Goal: Find specific page/section: Find specific page/section

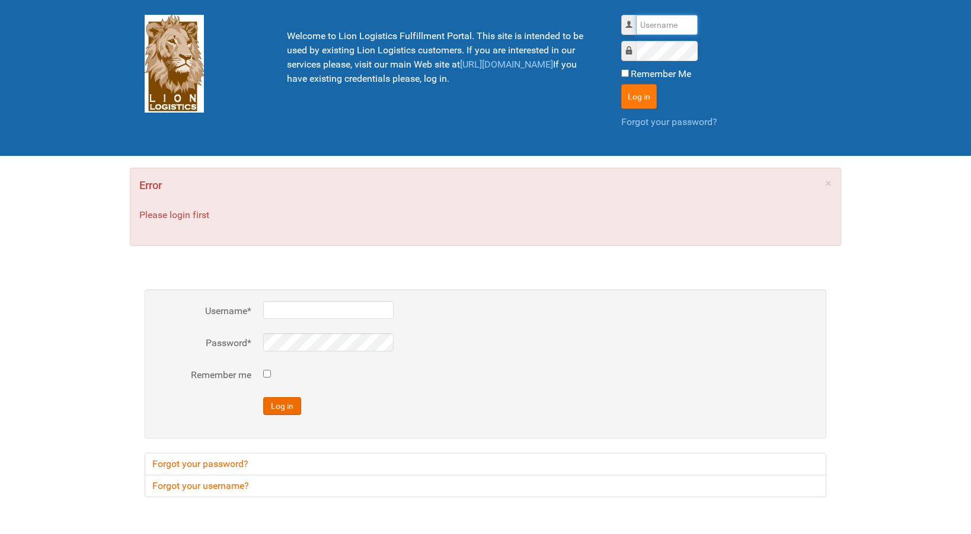
type input "lion"
click at [632, 101] on button "Log in" at bounding box center [639, 96] width 36 height 25
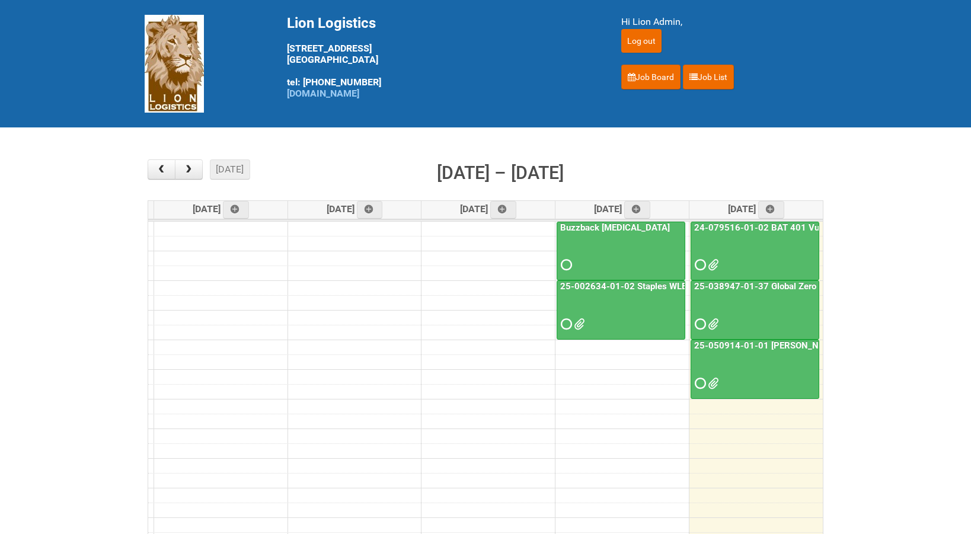
click at [753, 231] on link "24-079516-01-02 BAT 401 Vuse Box RCT" at bounding box center [780, 227] width 177 height 11
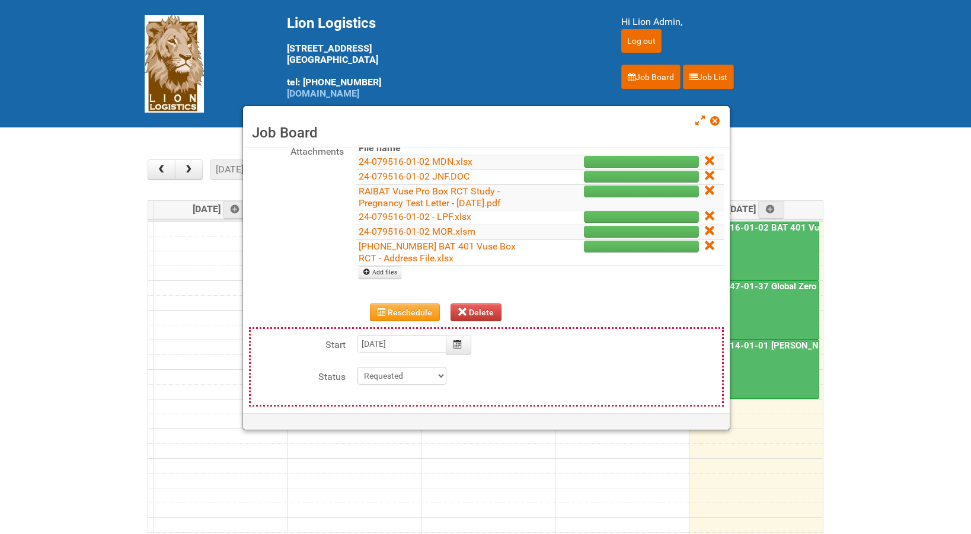
scroll to position [178, 0]
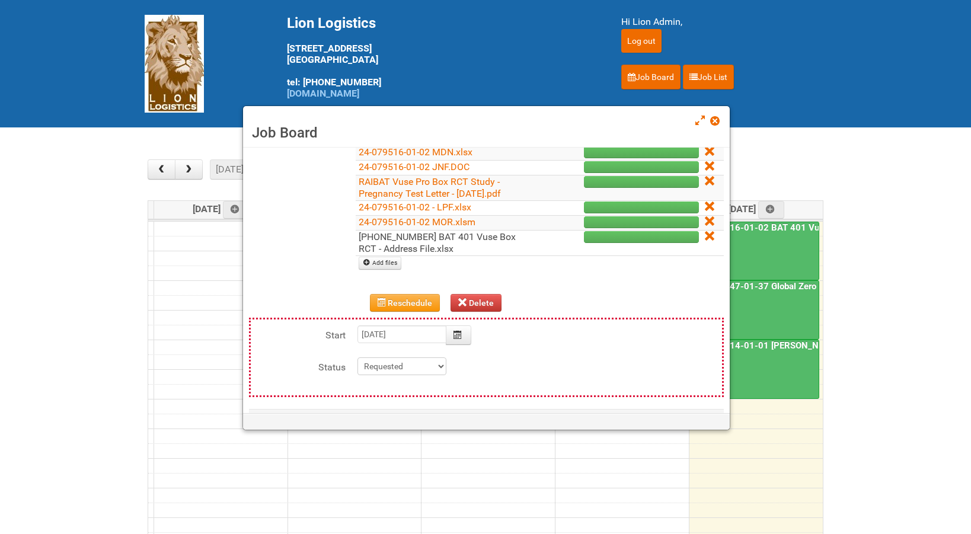
click at [461, 237] on link "24-079516-01 BAT 401 Vuse Box RCT - Address File.xlsx" at bounding box center [437, 242] width 157 height 23
